Goal: Information Seeking & Learning: Understand process/instructions

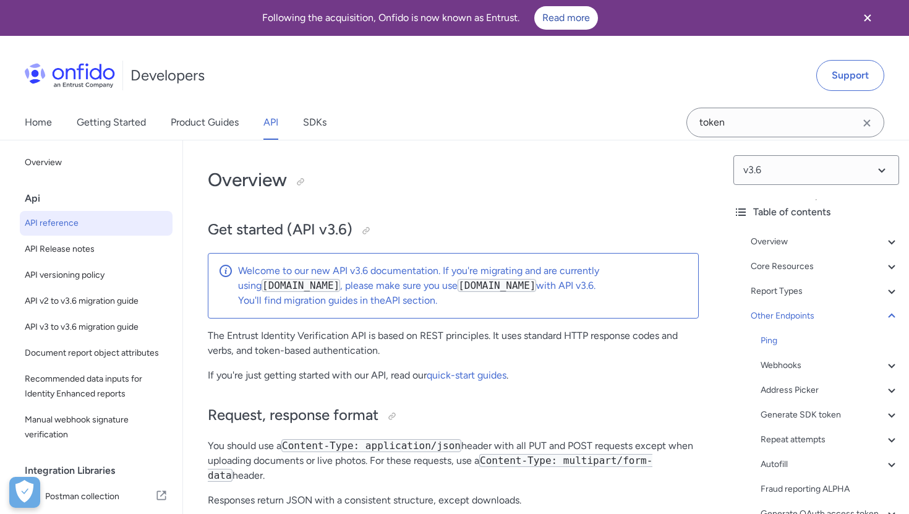
select select "http"
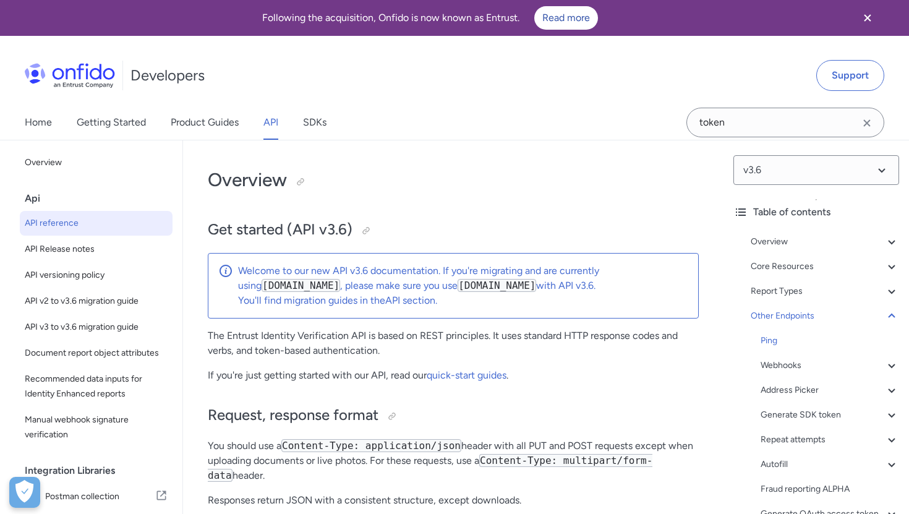
select select "http"
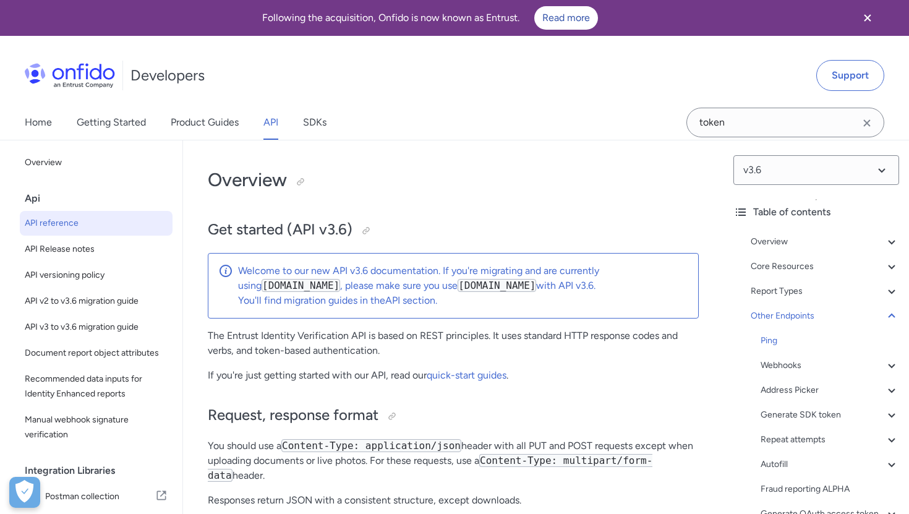
select select "http"
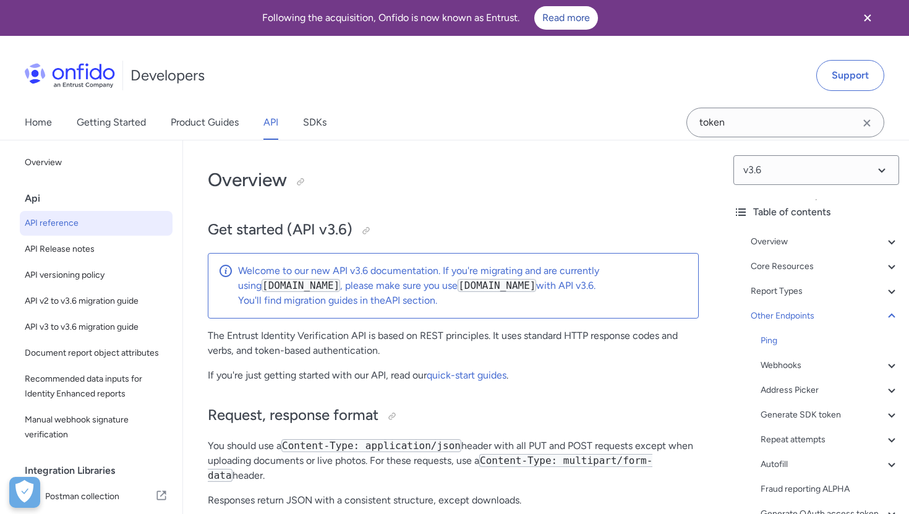
select select "http"
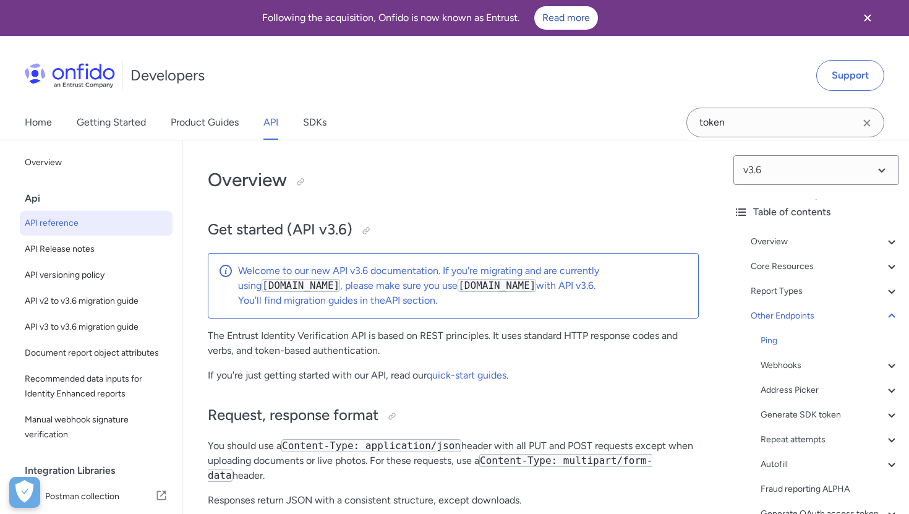
select select "http"
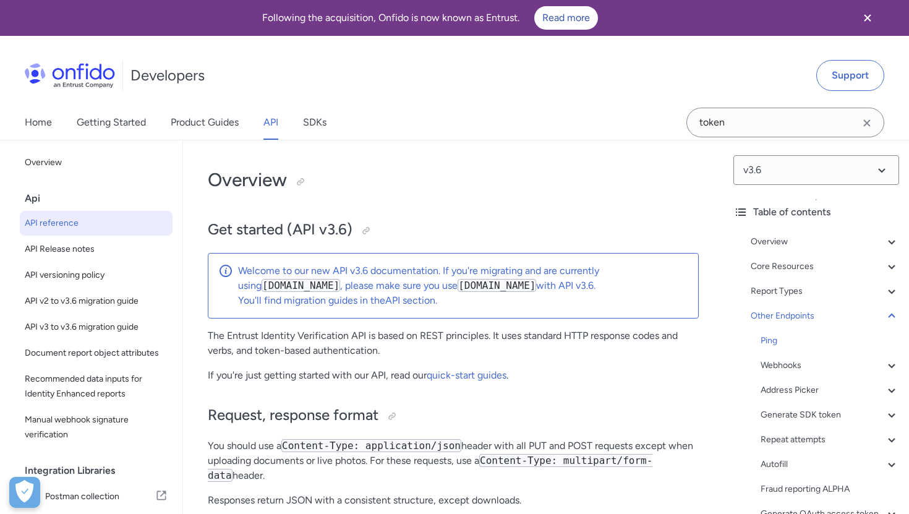
select select "http"
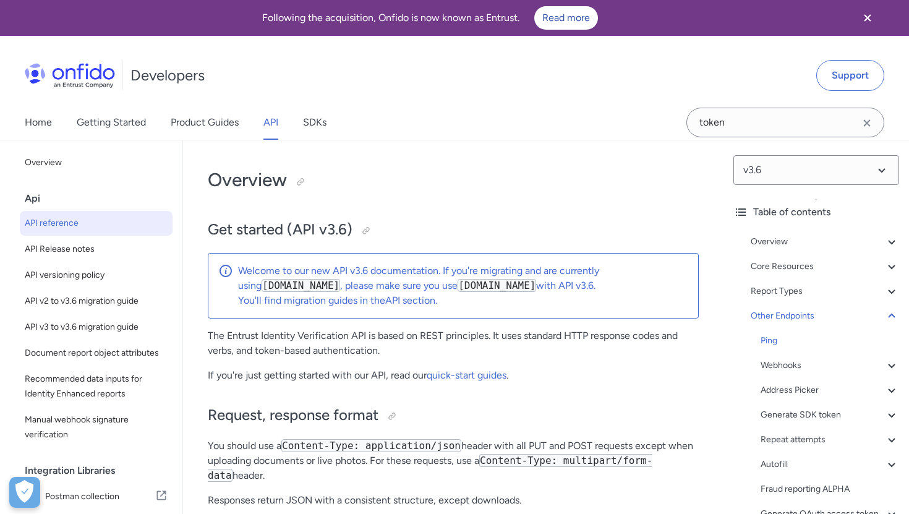
select select "http"
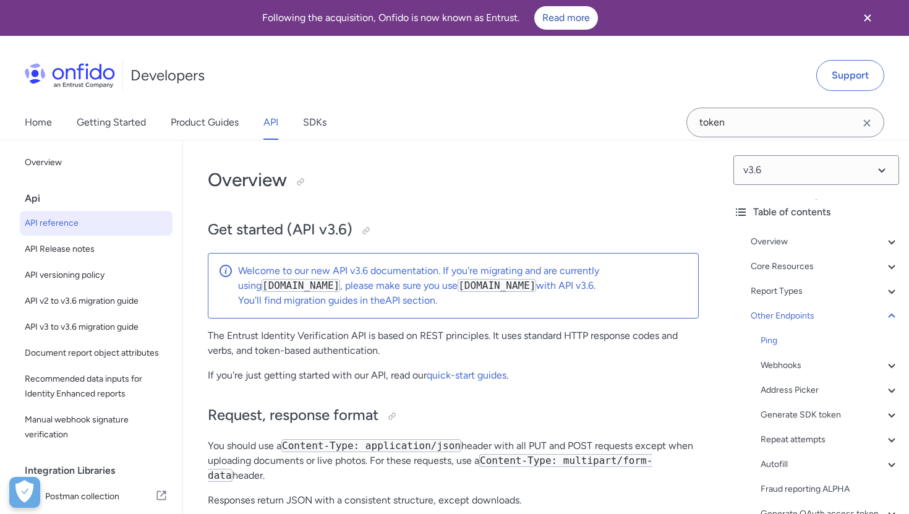
select select "http"
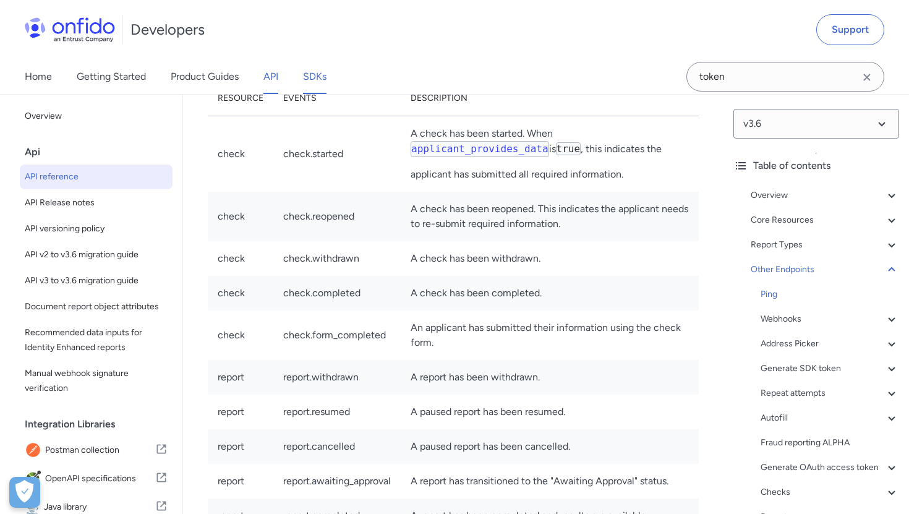
scroll to position [95, 0]
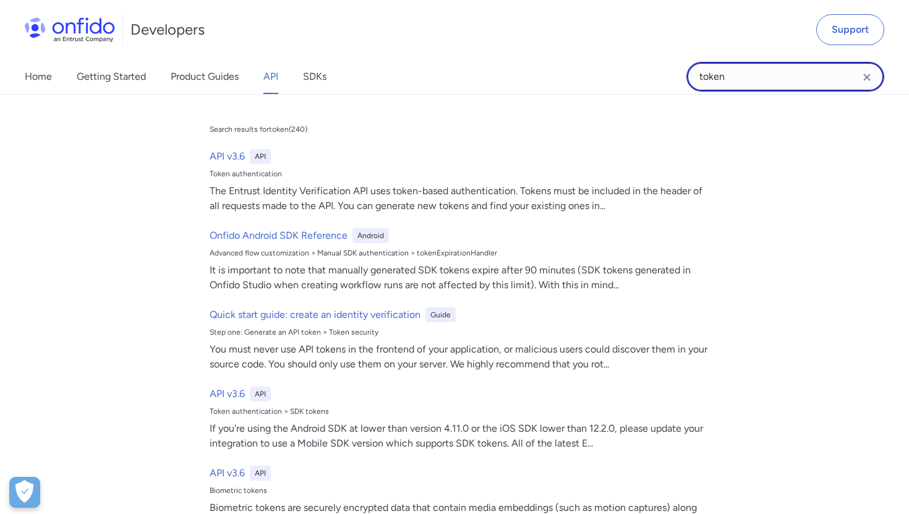
click at [767, 77] on input "token" at bounding box center [785, 77] width 198 height 30
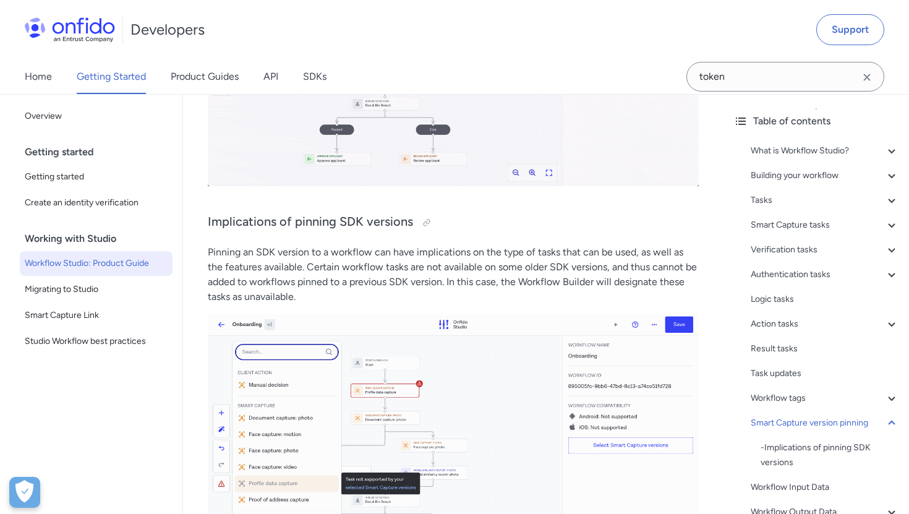
scroll to position [22558, 0]
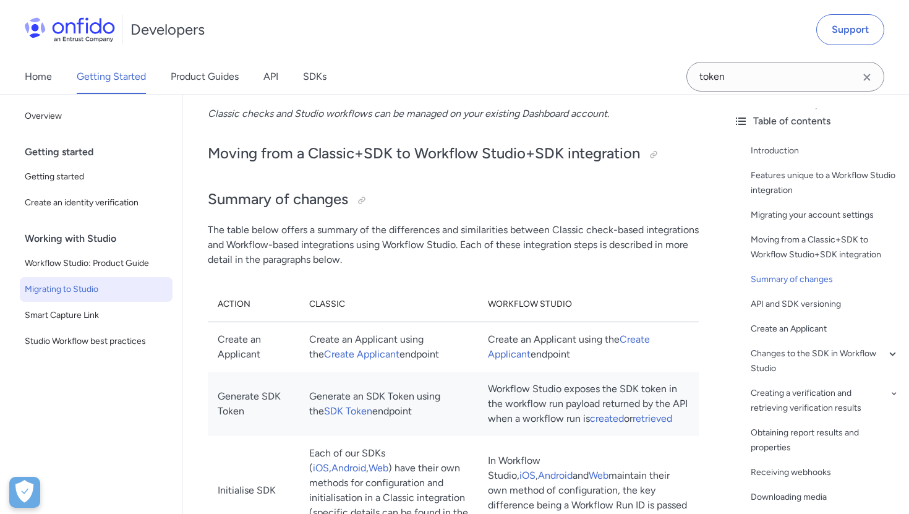
scroll to position [1286, 0]
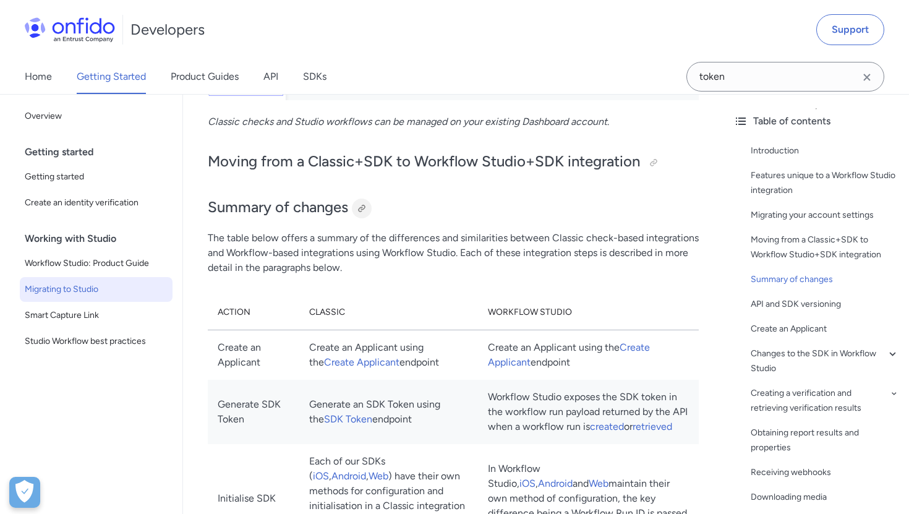
click at [362, 203] on div at bounding box center [362, 208] width 10 height 10
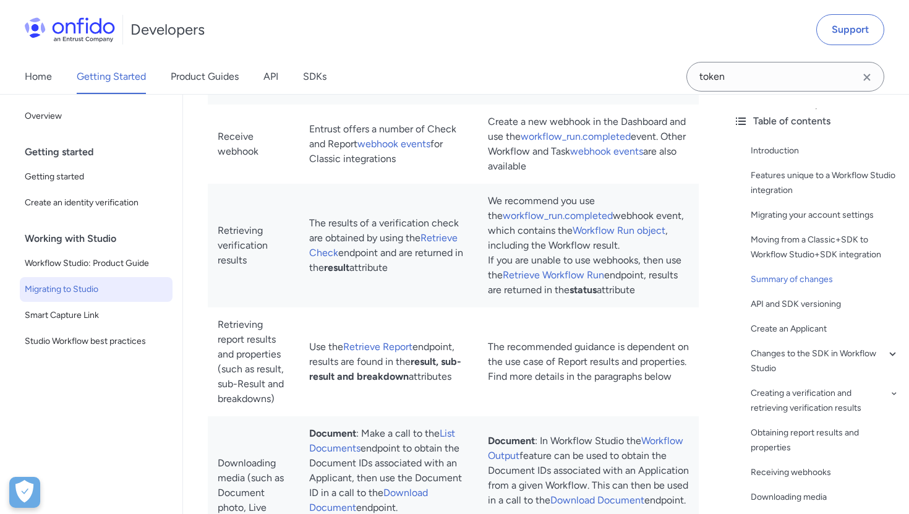
scroll to position [2016, 0]
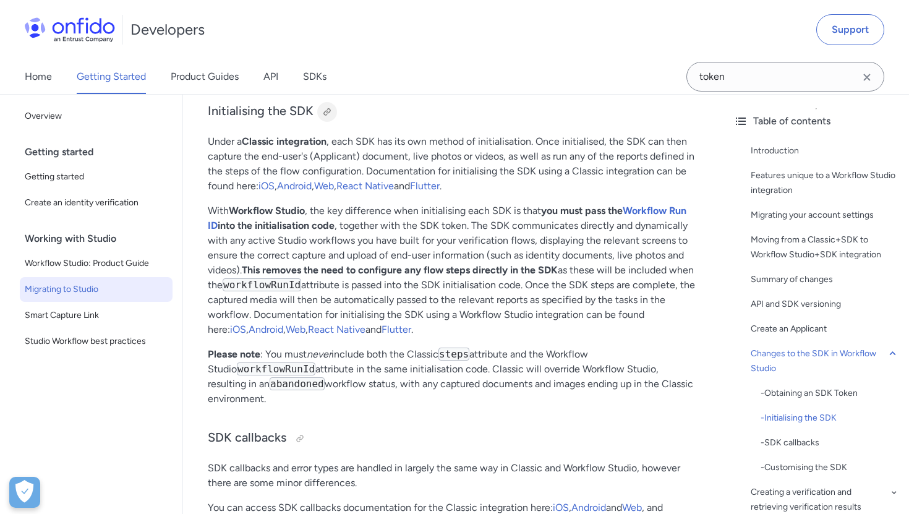
click at [328, 117] on div at bounding box center [327, 112] width 10 height 10
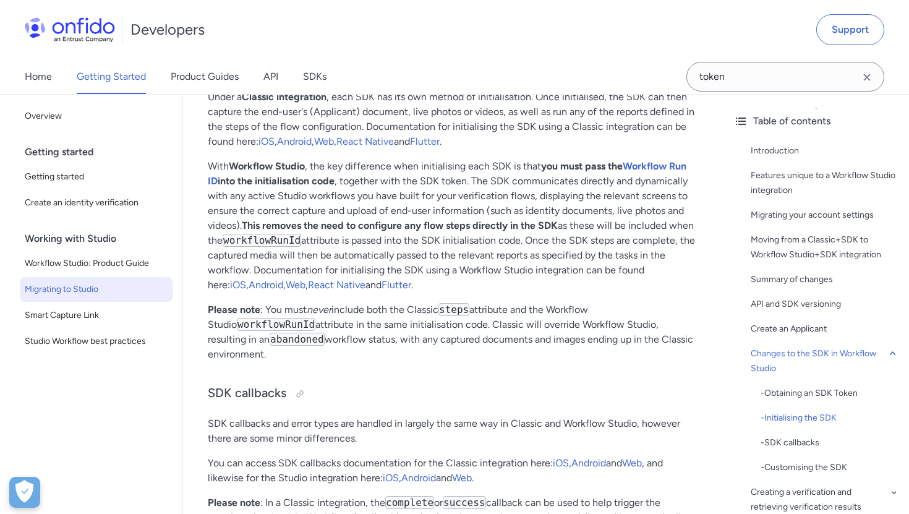
scroll to position [3817, 0]
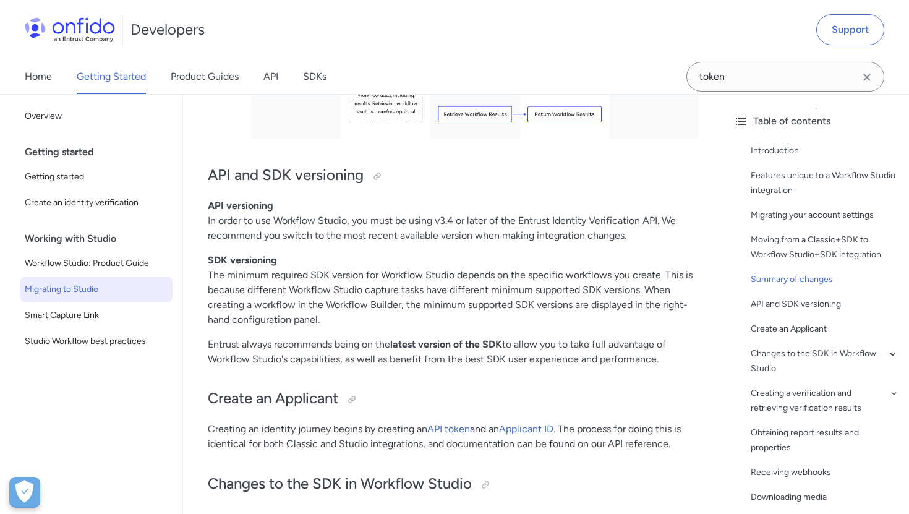
scroll to position [3283, 0]
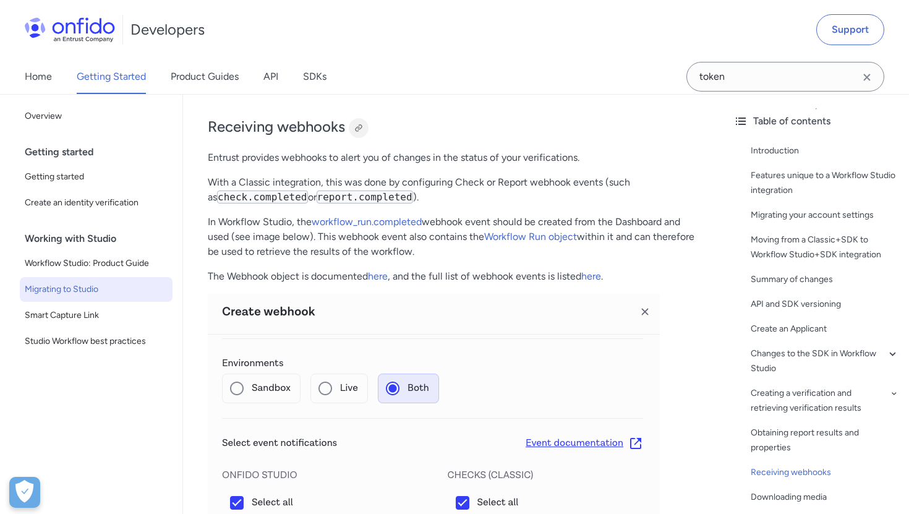
click at [362, 133] on div at bounding box center [359, 128] width 10 height 10
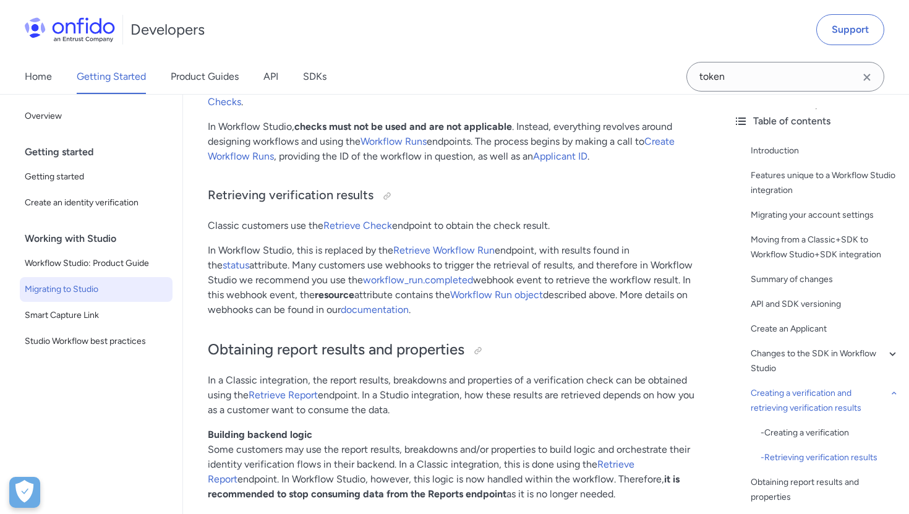
scroll to position [4590, 0]
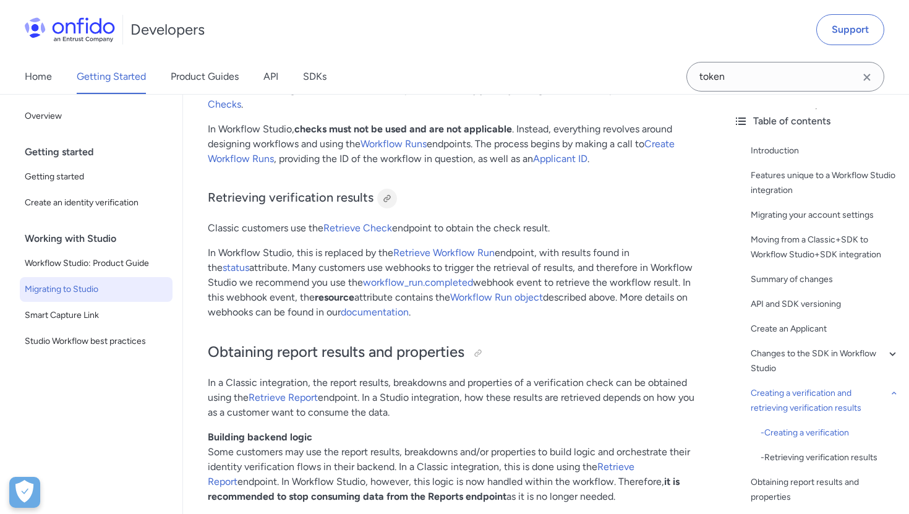
click at [385, 203] on div at bounding box center [387, 198] width 10 height 10
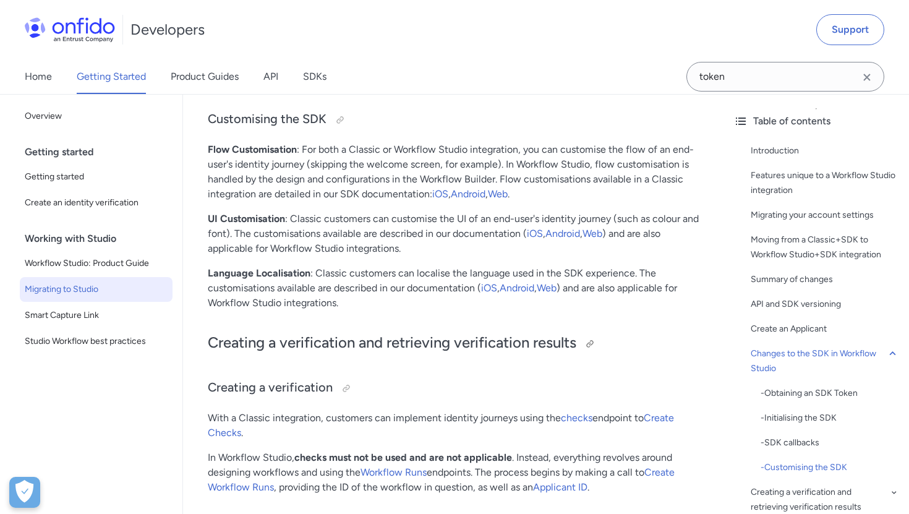
scroll to position [4267, 0]
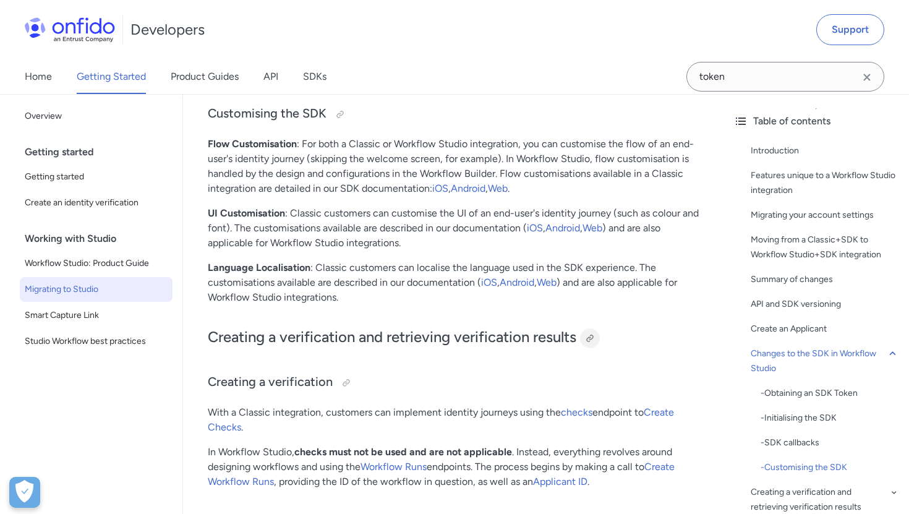
click at [590, 348] on div at bounding box center [590, 338] width 20 height 20
click at [105, 78] on link "Getting Started" at bounding box center [111, 76] width 69 height 35
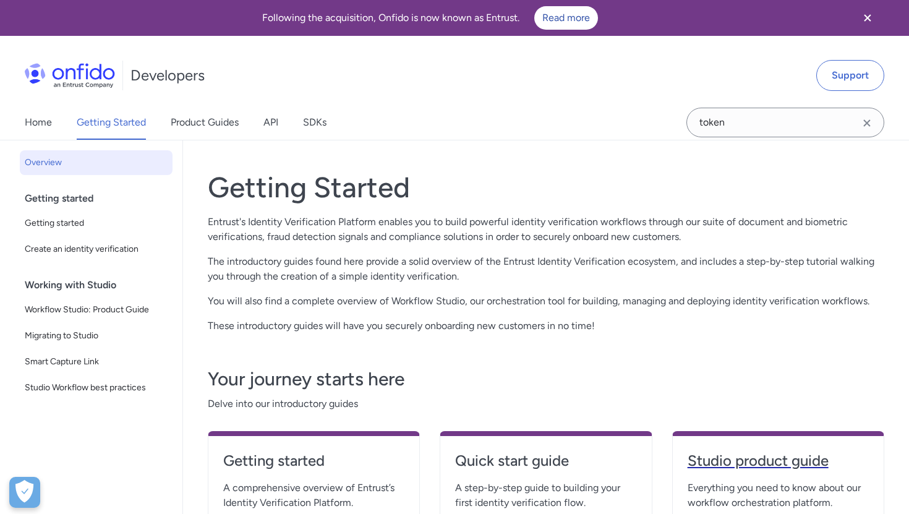
click at [728, 460] on h4 "Studio product guide" at bounding box center [777, 461] width 181 height 20
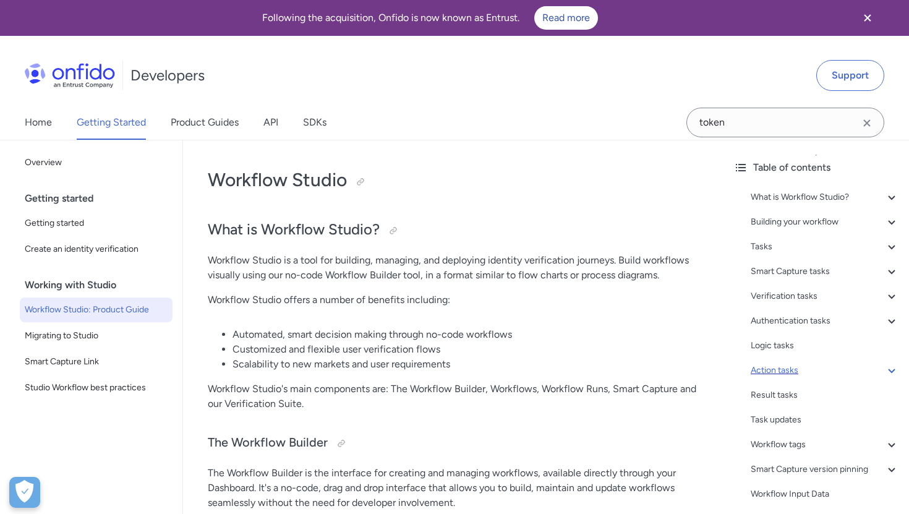
click at [781, 365] on div "Action tasks" at bounding box center [825, 370] width 148 height 15
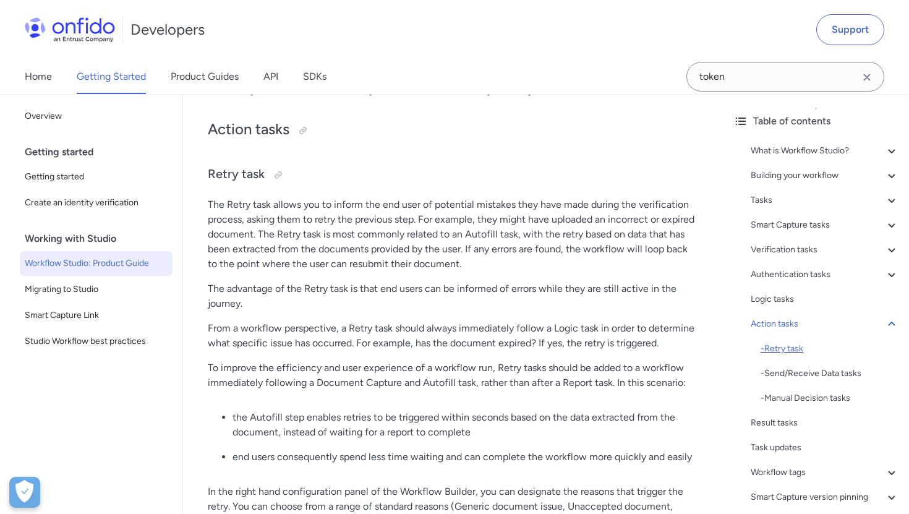
click at [793, 344] on div "- Retry task" at bounding box center [829, 348] width 138 height 15
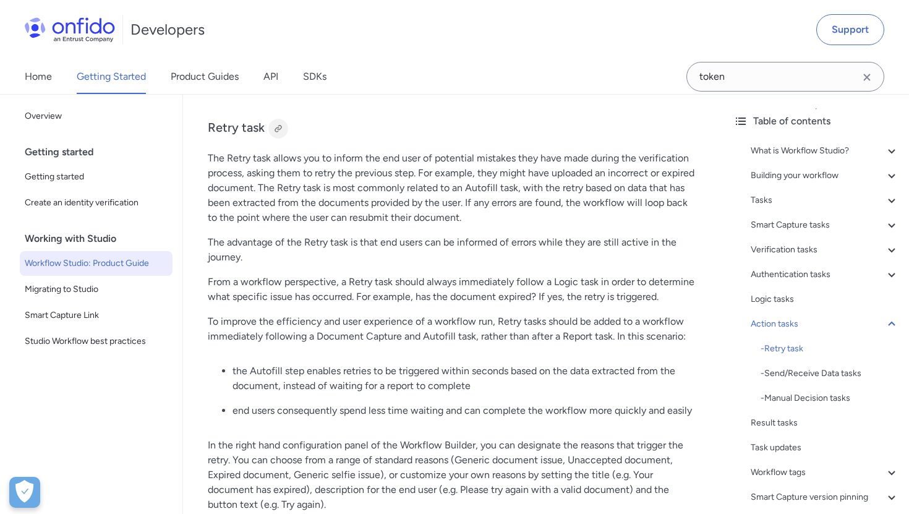
click at [275, 134] on div at bounding box center [278, 129] width 10 height 10
click at [811, 396] on div "- Manual Decision tasks" at bounding box center [829, 398] width 138 height 15
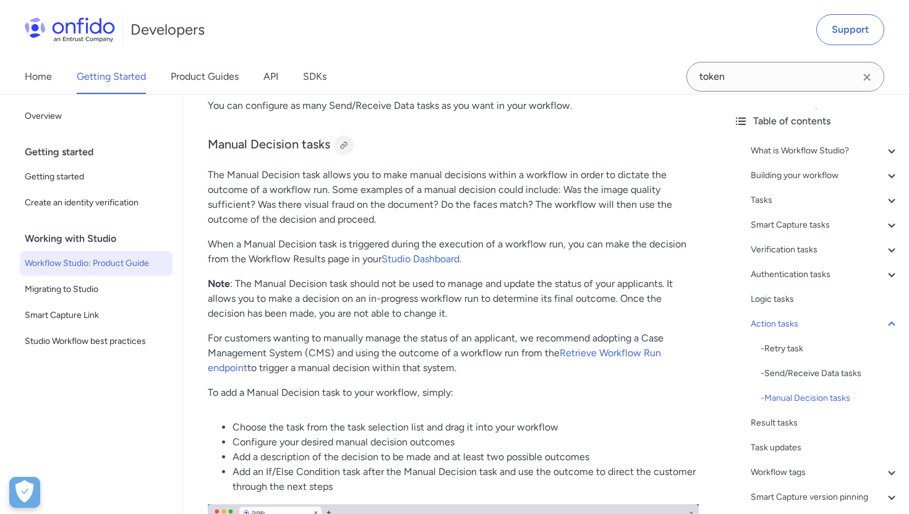
click at [341, 142] on div at bounding box center [344, 145] width 10 height 10
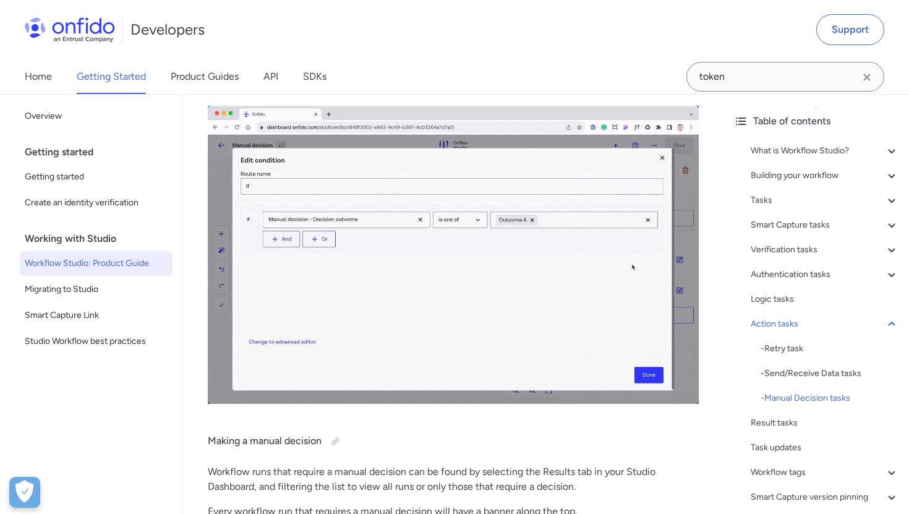
scroll to position [18613, 0]
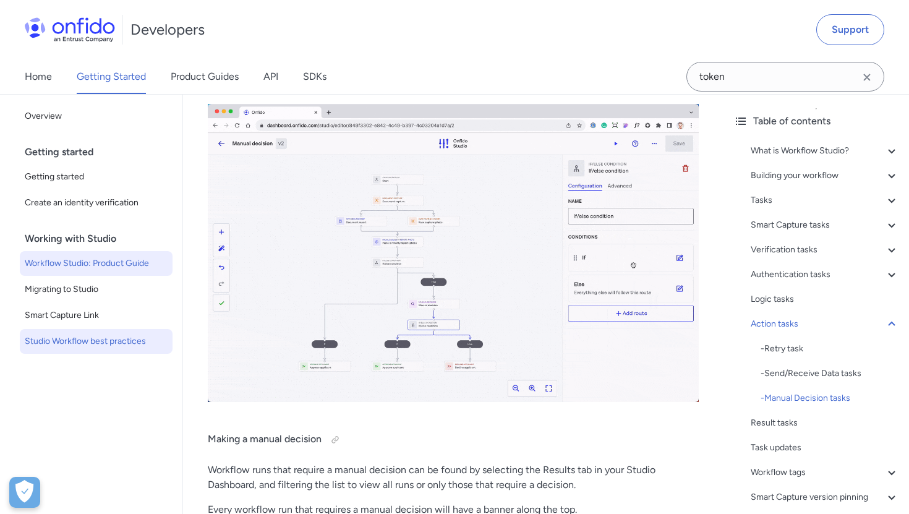
click at [79, 341] on span "Studio Workflow best practices" at bounding box center [96, 341] width 143 height 15
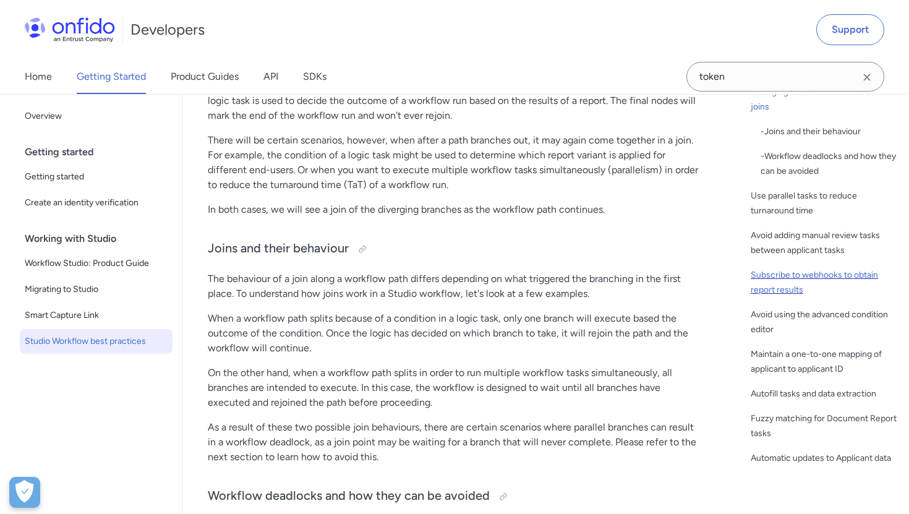
scroll to position [95, 0]
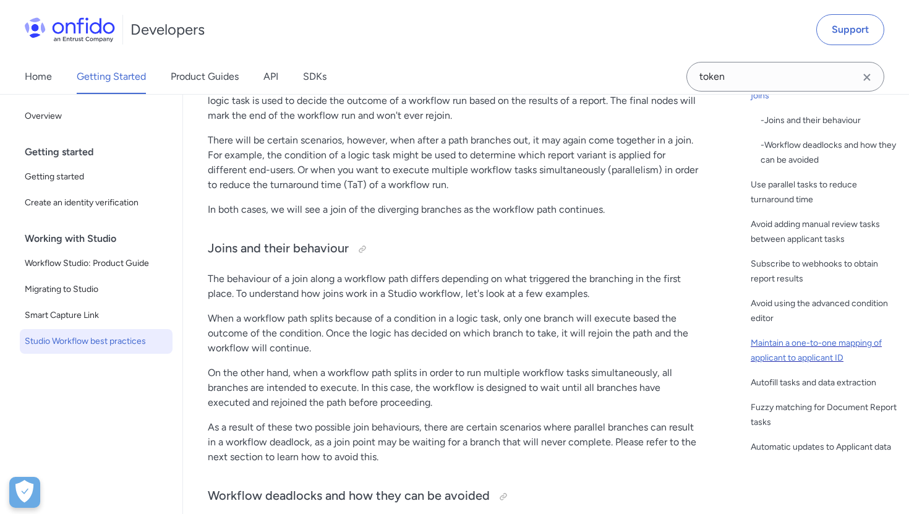
click at [807, 356] on div "Maintain a one-to-one mapping of applicant to applicant ID" at bounding box center [825, 351] width 148 height 30
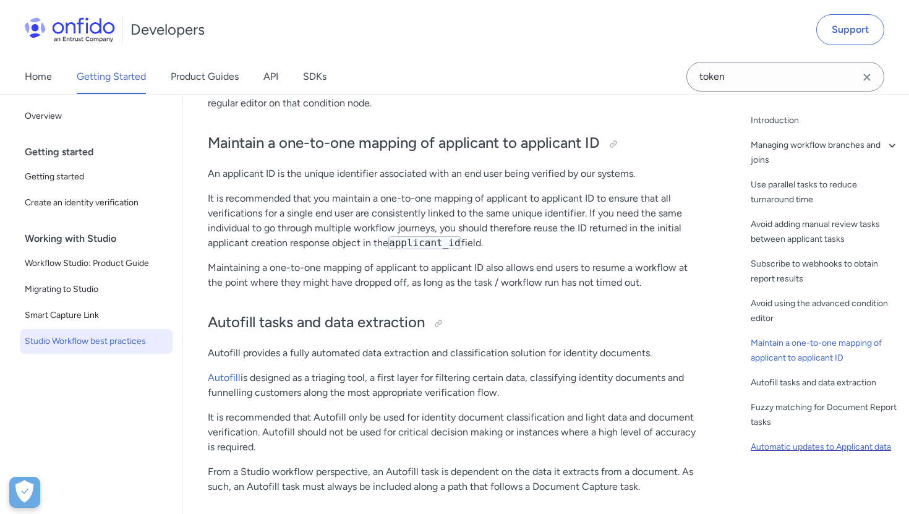
click at [818, 447] on div "Automatic updates to Applicant data" at bounding box center [825, 447] width 148 height 15
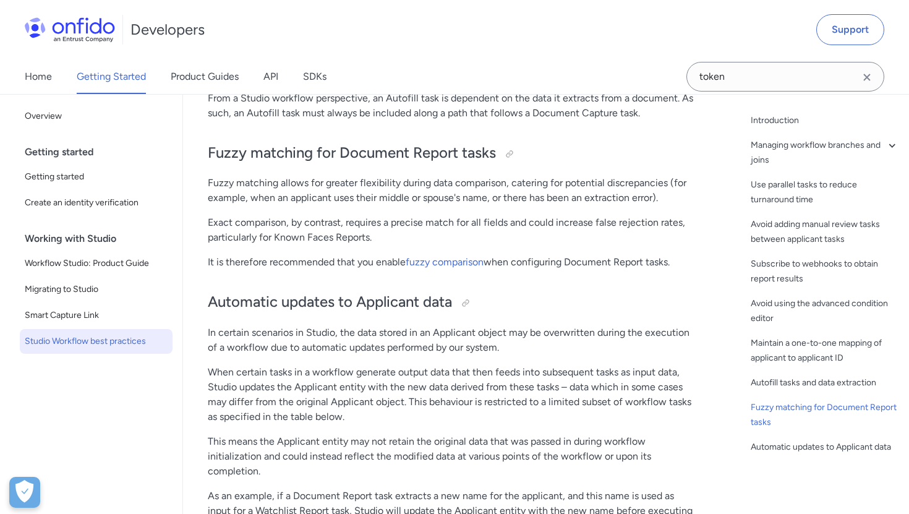
scroll to position [3079, 0]
